Goal: Task Accomplishment & Management: Manage account settings

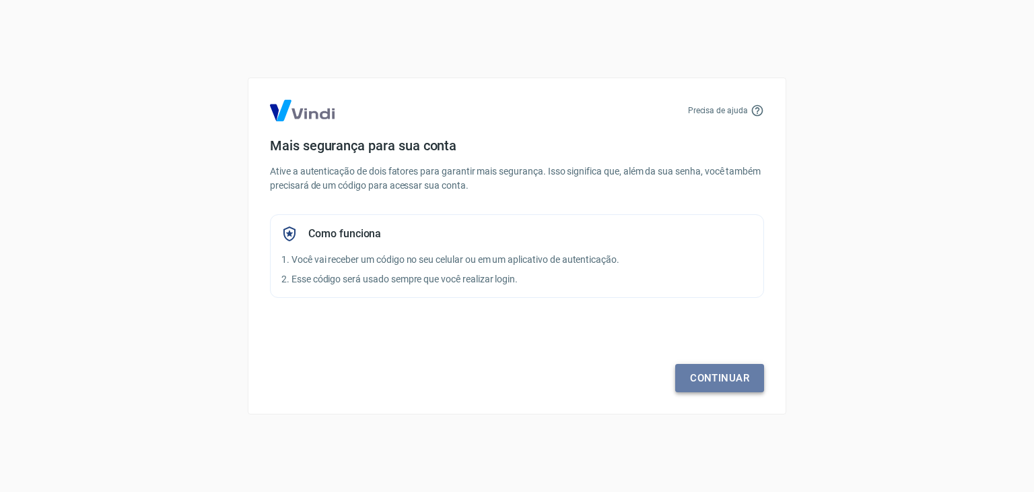
click at [724, 383] on link "Continuar" at bounding box center [720, 378] width 89 height 28
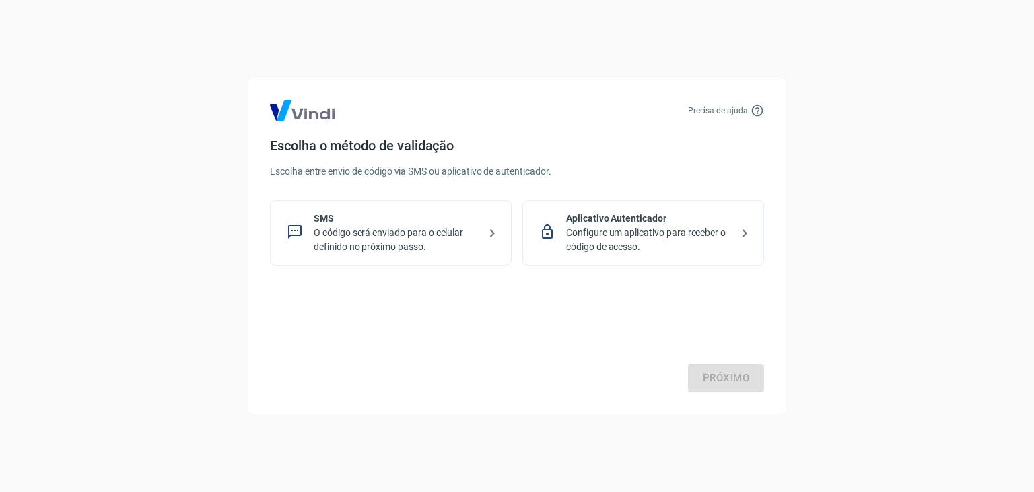
click at [605, 234] on p "Configure um aplicativo para receber o código de acesso." at bounding box center [648, 240] width 165 height 28
click at [702, 377] on link "Próximo" at bounding box center [726, 378] width 76 height 28
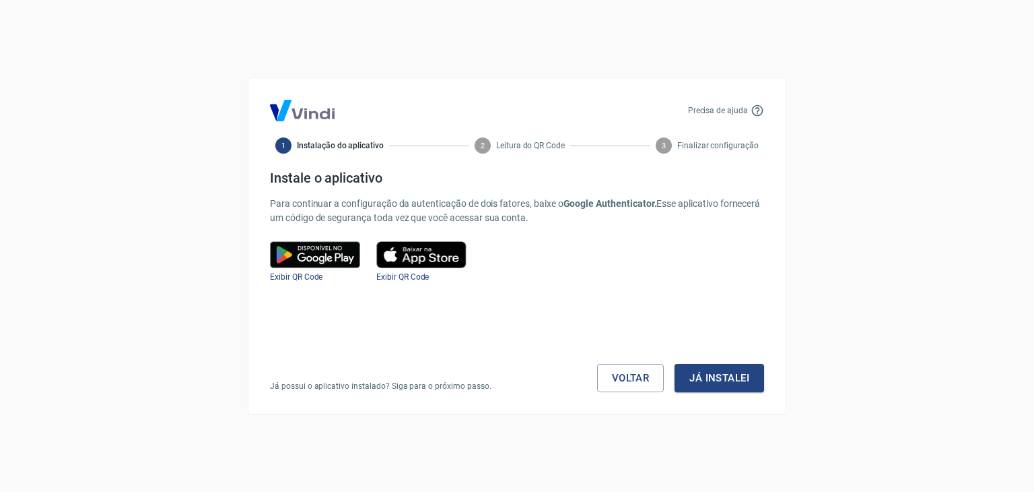
click at [702, 377] on button "Já instalei" at bounding box center [720, 378] width 90 height 28
